Goal: Transaction & Acquisition: Purchase product/service

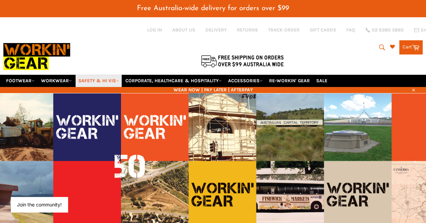
click at [95, 78] on link "SAFETY & HI VIS" at bounding box center [99, 81] width 46 height 12
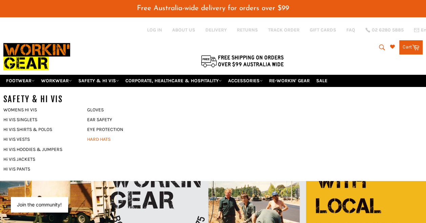
click at [96, 135] on link "HARD HATS" at bounding box center [124, 140] width 80 height 10
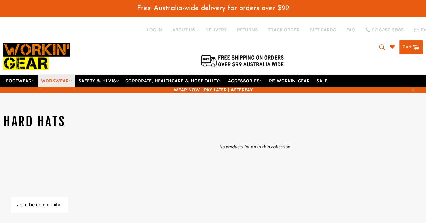
click at [64, 75] on link "WORKWEAR" at bounding box center [56, 81] width 36 height 12
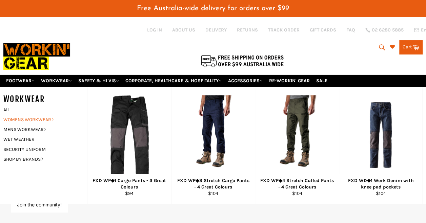
click at [39, 115] on link "WOMENS WORKWEAR" at bounding box center [40, 120] width 80 height 10
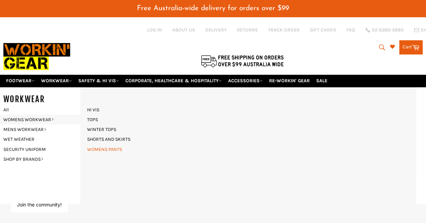
click at [98, 145] on link "WOMENS PANTS" at bounding box center [105, 150] width 42 height 10
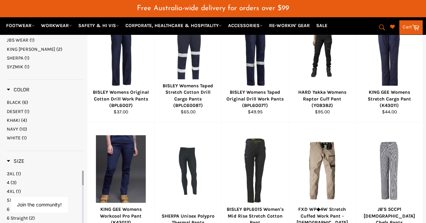
scroll to position [305, 0]
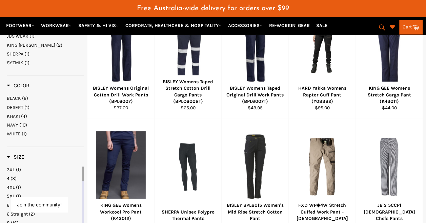
click at [11, 176] on span "(3)" at bounding box center [14, 179] width 6 height 6
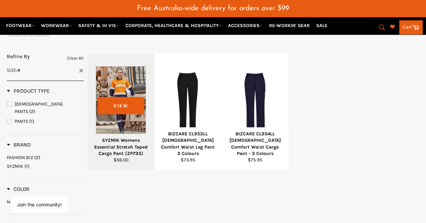
scroll to position [136, 0]
click at [116, 138] on div "SYZMIK Womens Essential Stretch Taped Cargo Pant (ZP733)" at bounding box center [121, 147] width 58 height 20
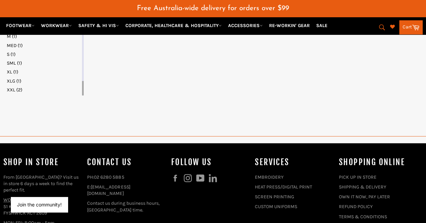
scroll to position [352, 0]
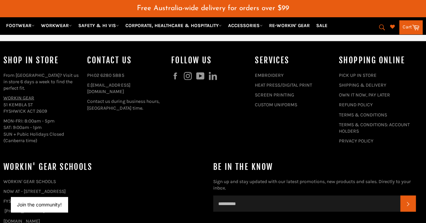
scroll to position [695, 0]
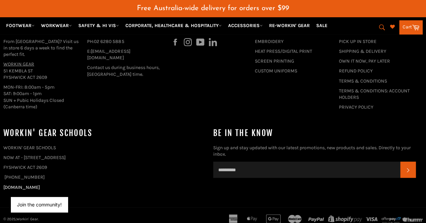
click at [35, 185] on link "[DOMAIN_NAME]" at bounding box center [21, 188] width 37 height 6
